Goal: Information Seeking & Learning: Learn about a topic

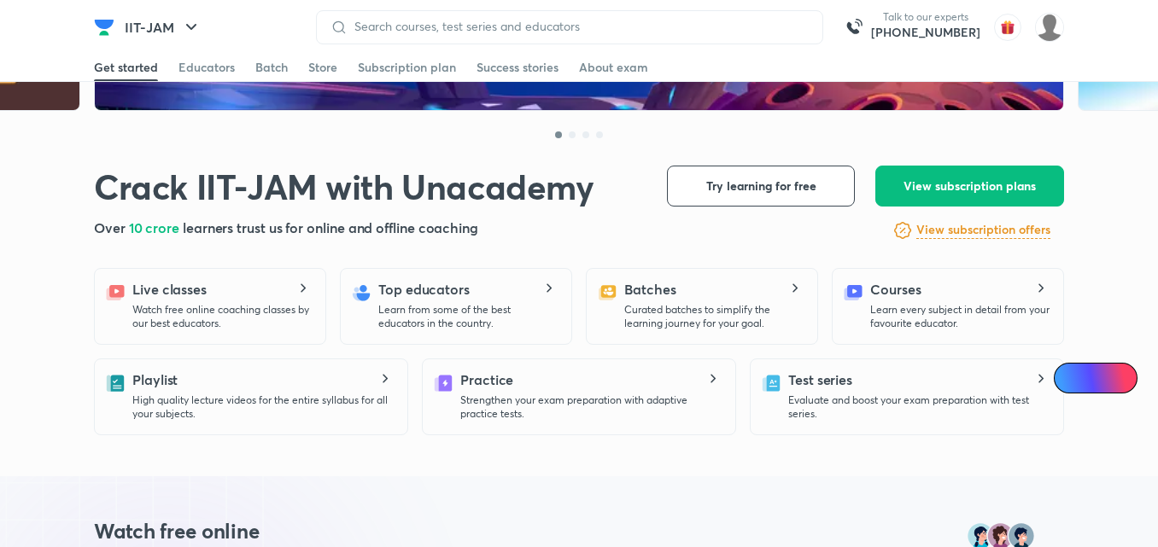
scroll to position [266, 0]
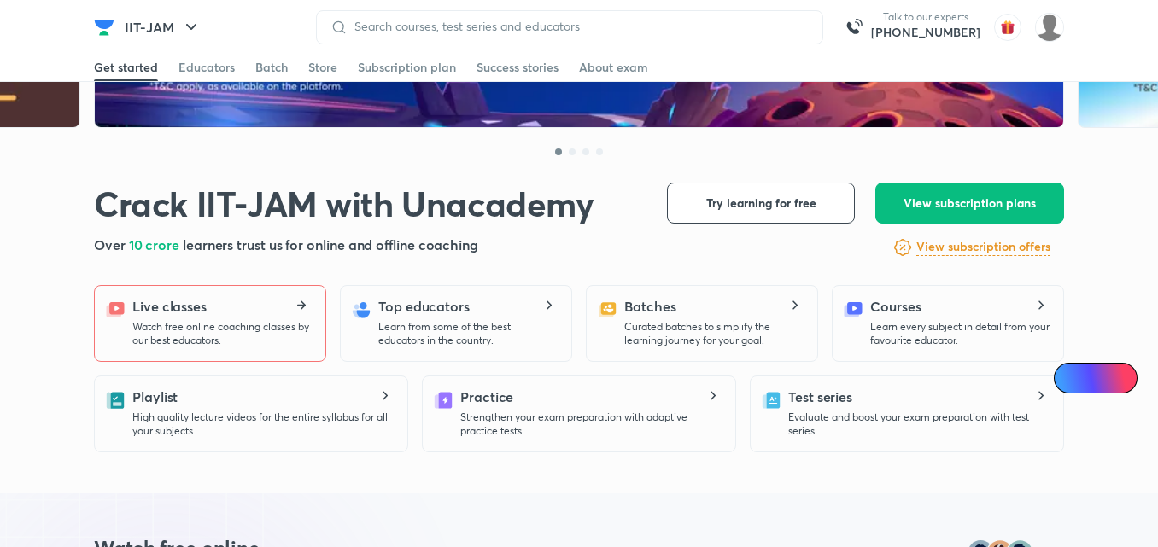
click at [208, 301] on div "Live classes Watch free online coaching classes by our best educators." at bounding box center [221, 321] width 179 height 51
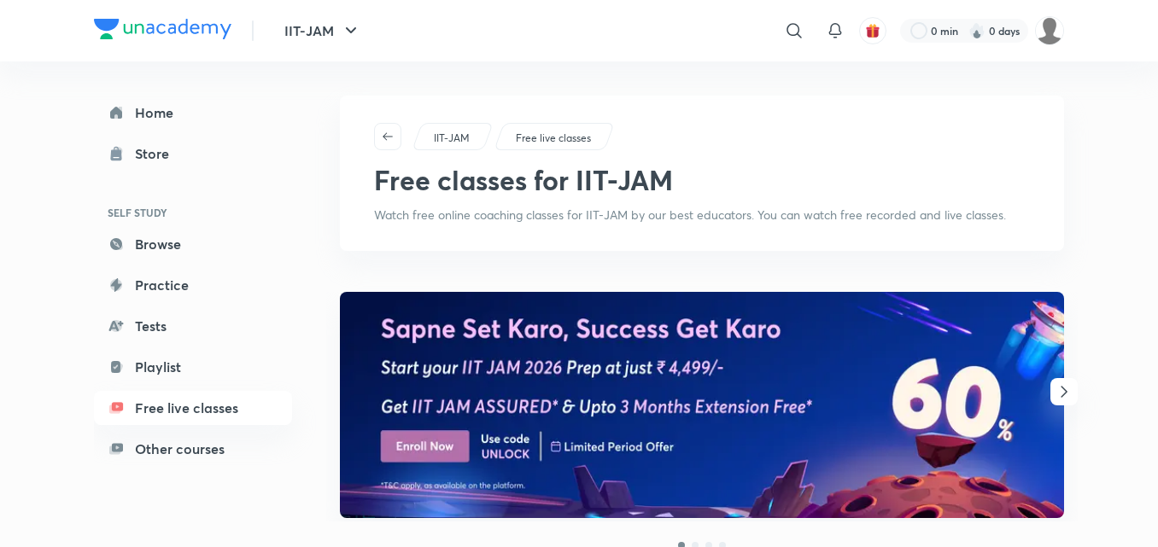
click at [378, 238] on div "IIT-JAM Free live classes Free classes for IIT-JAM Watch free online coaching c…" at bounding box center [702, 173] width 724 height 155
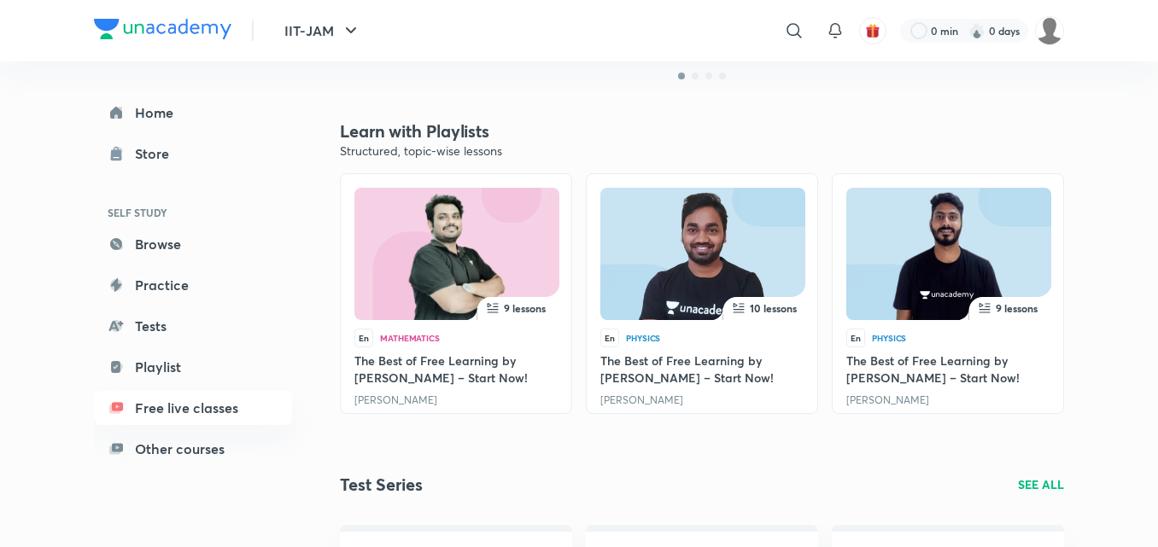
scroll to position [487, 0]
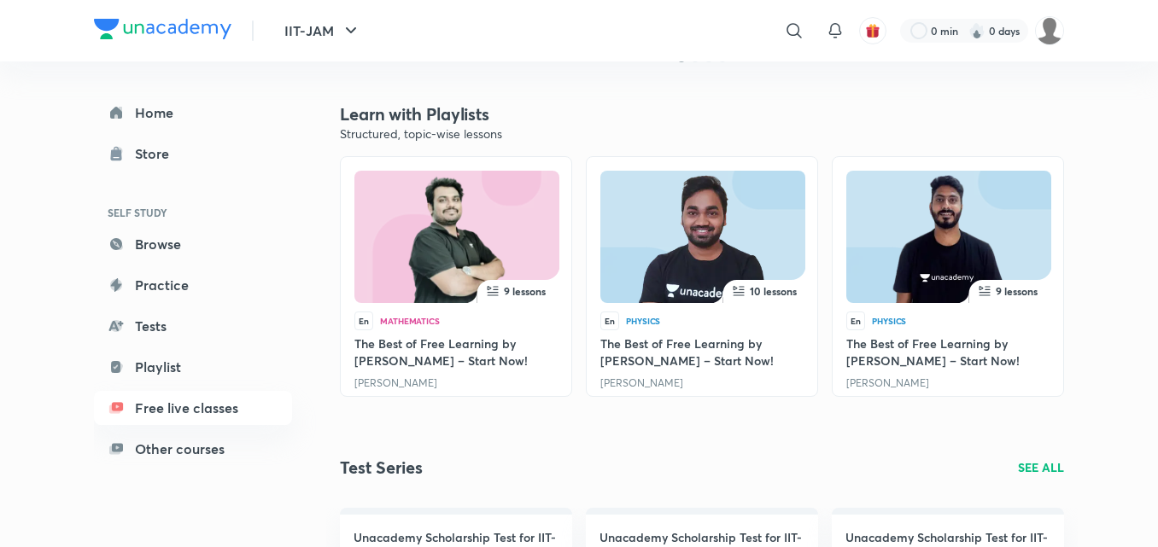
click at [429, 239] on img at bounding box center [456, 240] width 145 height 132
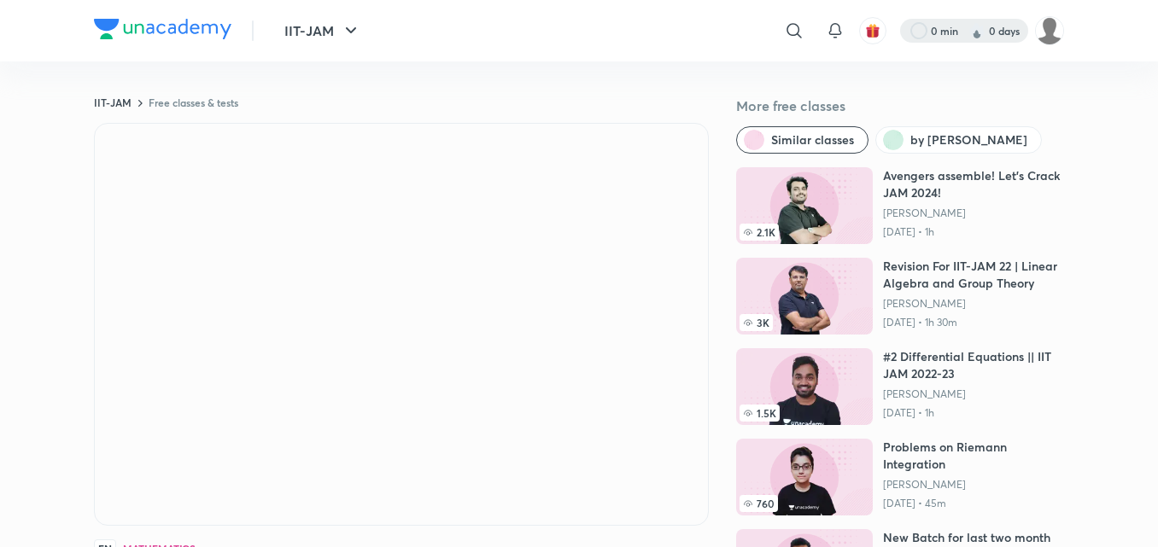
click at [1008, 34] on div at bounding box center [964, 31] width 128 height 24
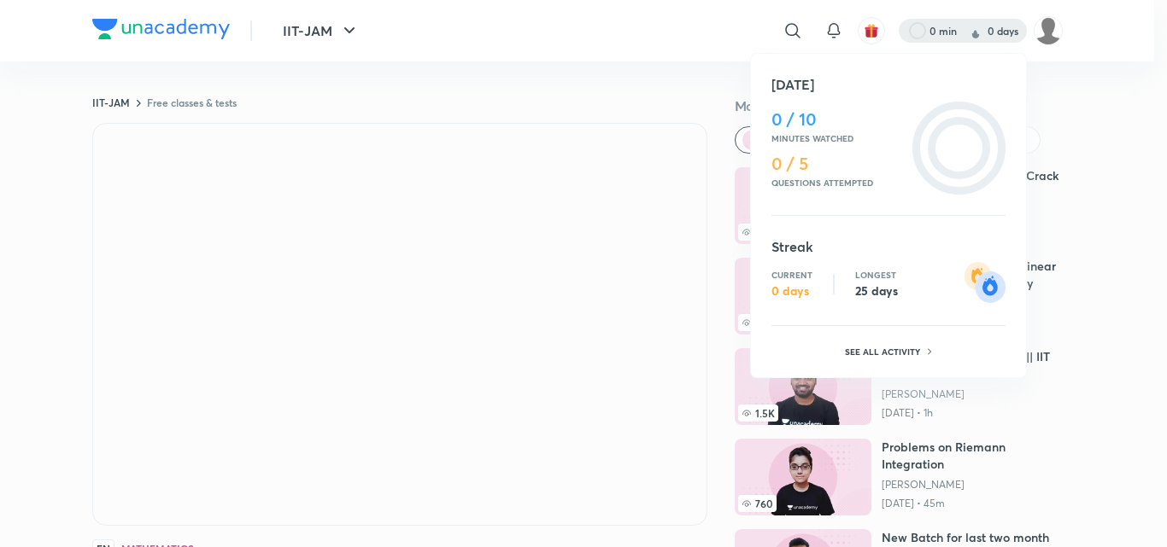
click at [951, 38] on div at bounding box center [583, 273] width 1167 height 547
